Goal: Information Seeking & Learning: Check status

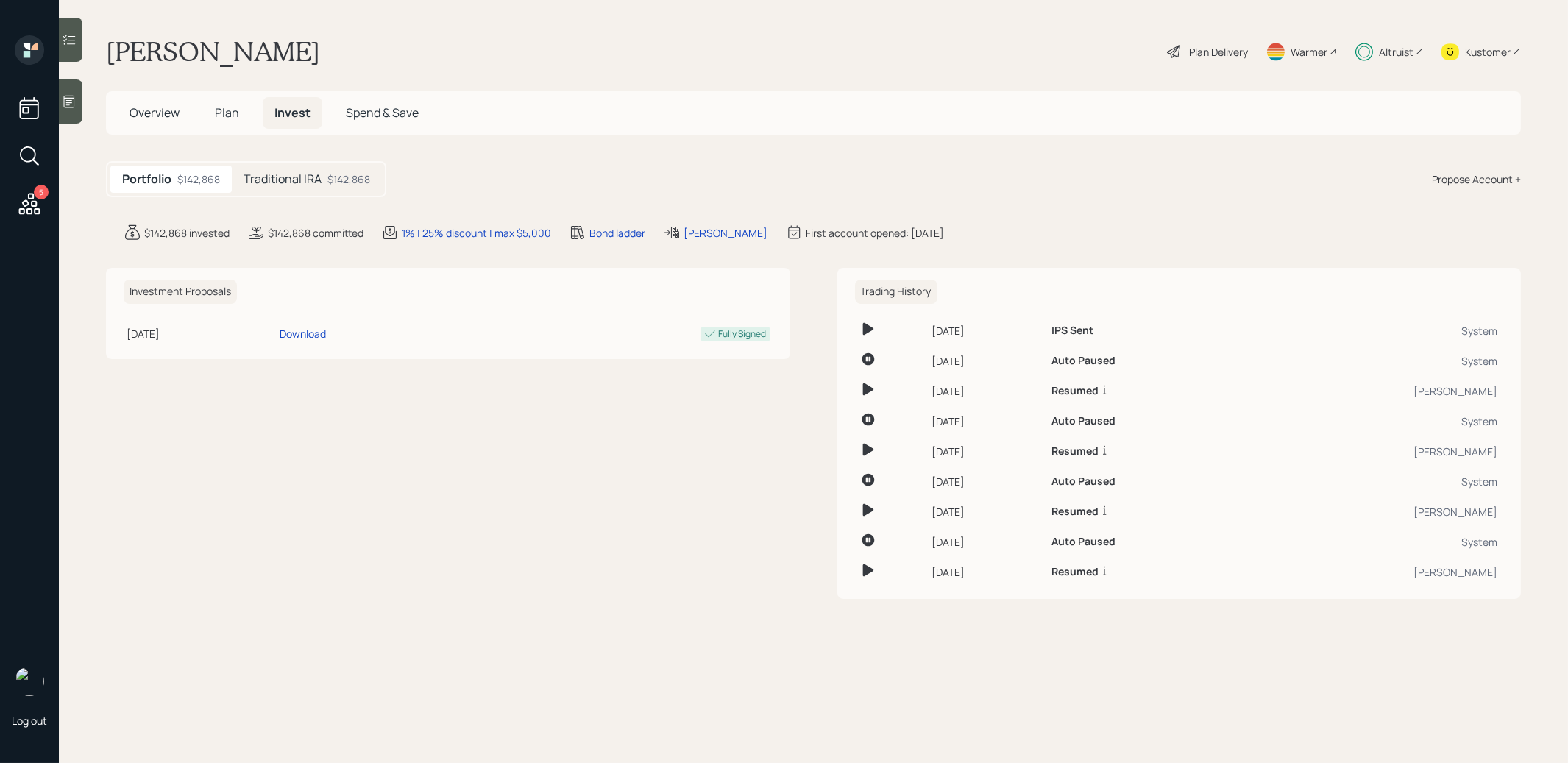
click at [315, 177] on h5 "Traditional IRA" at bounding box center [282, 179] width 78 height 14
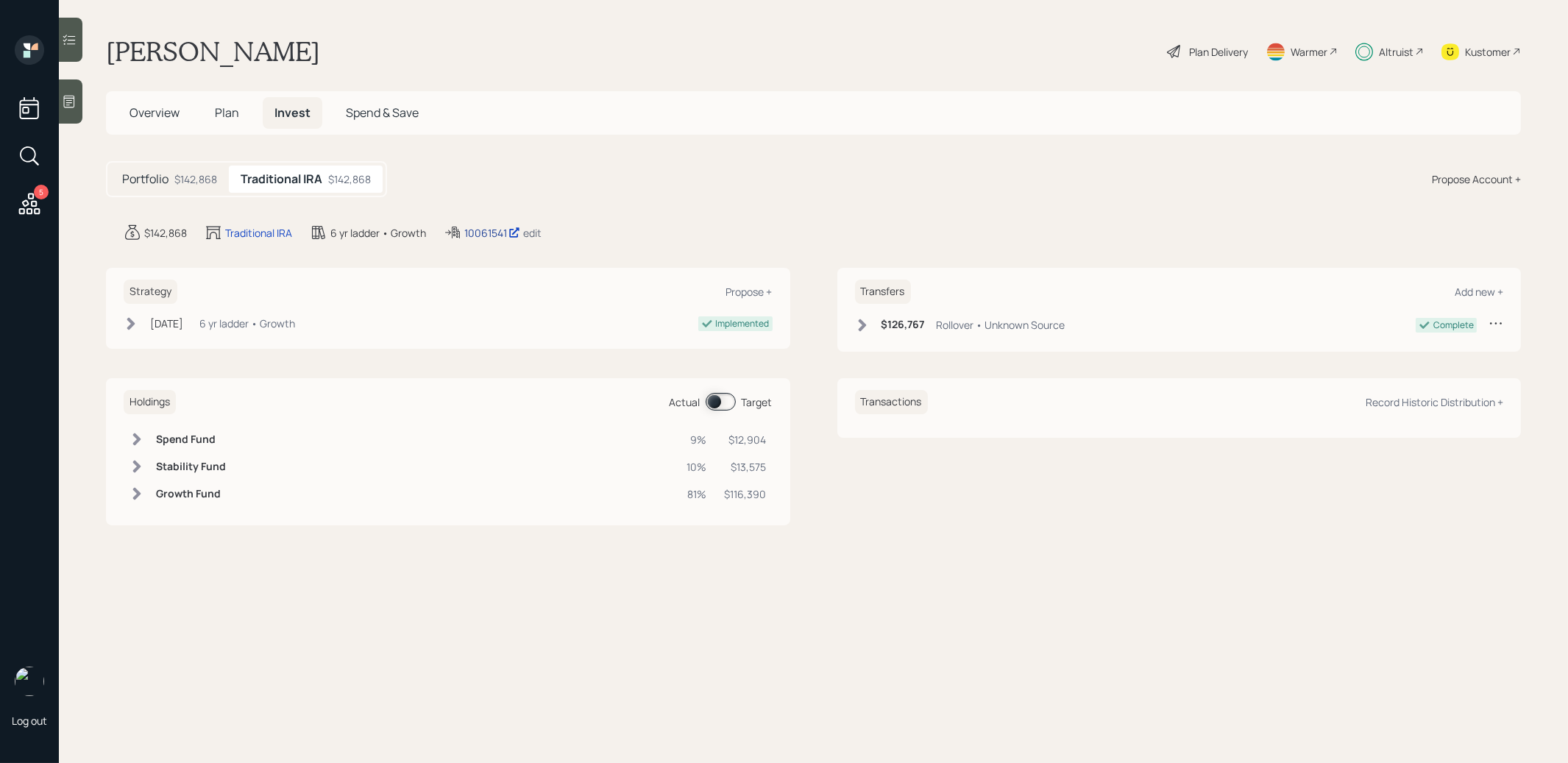
click at [481, 230] on div "10061541" at bounding box center [492, 233] width 56 height 16
